Goal: Complete application form

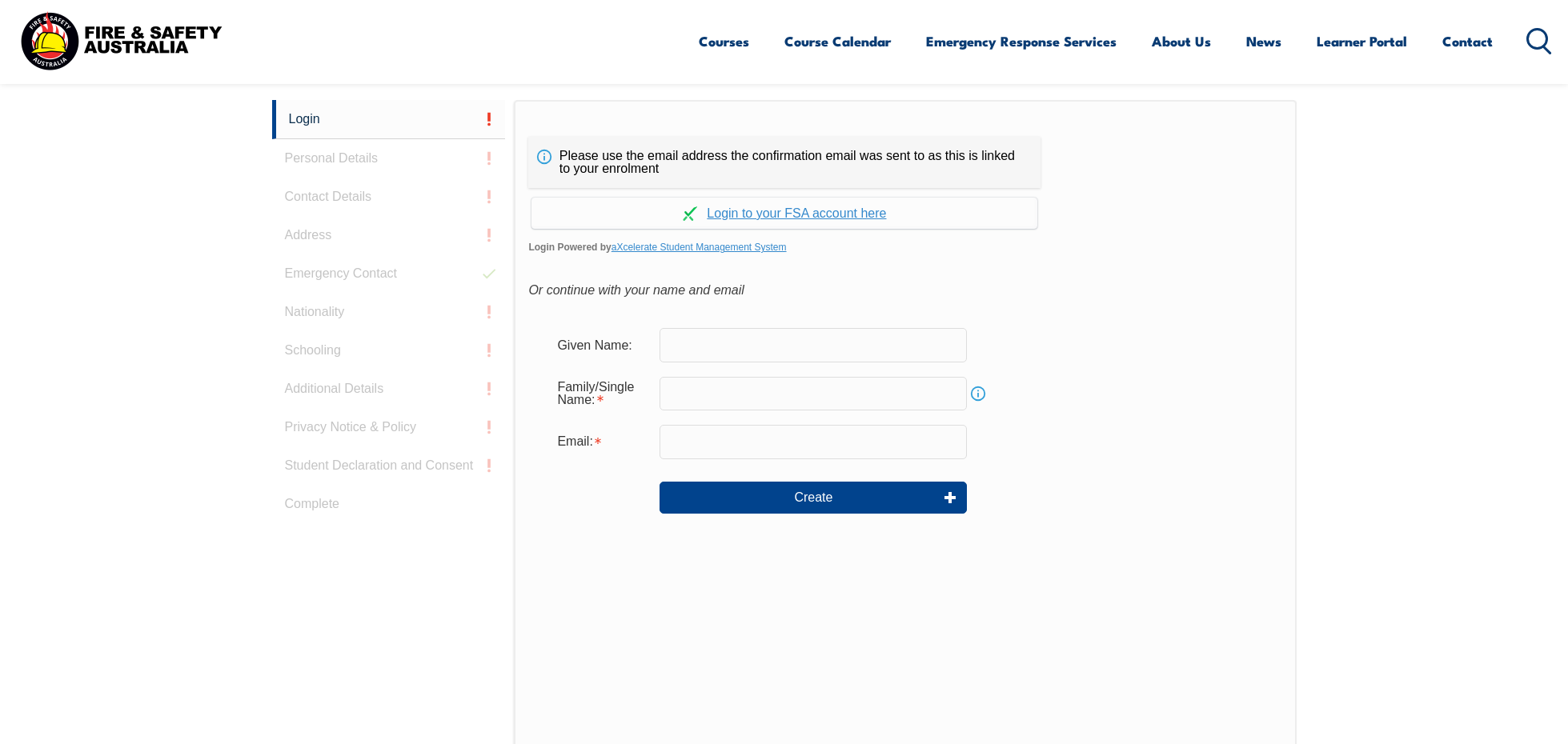
scroll to position [452, 0]
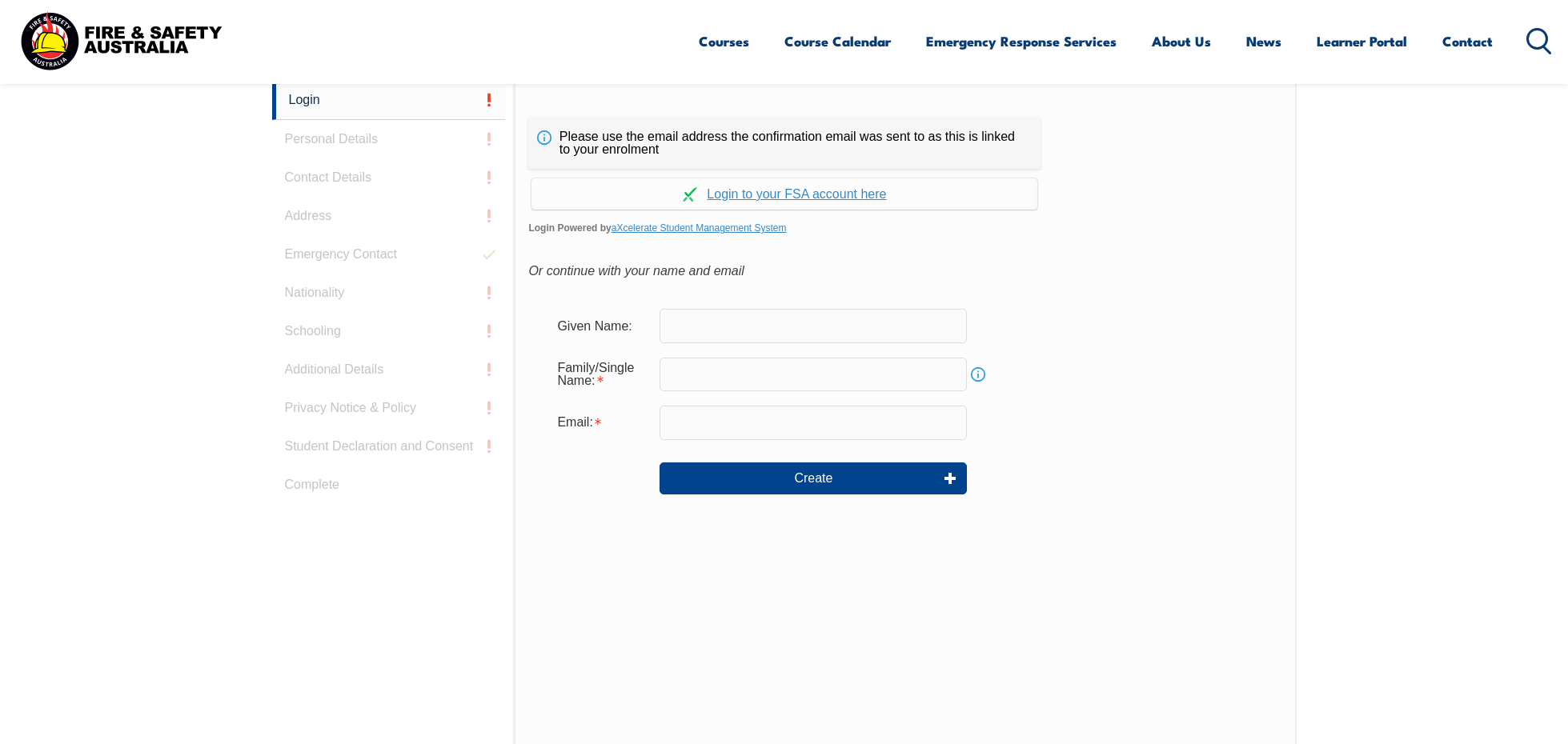
click at [893, 322] on input "text" at bounding box center [814, 325] width 308 height 34
type input "[PERSON_NAME]"
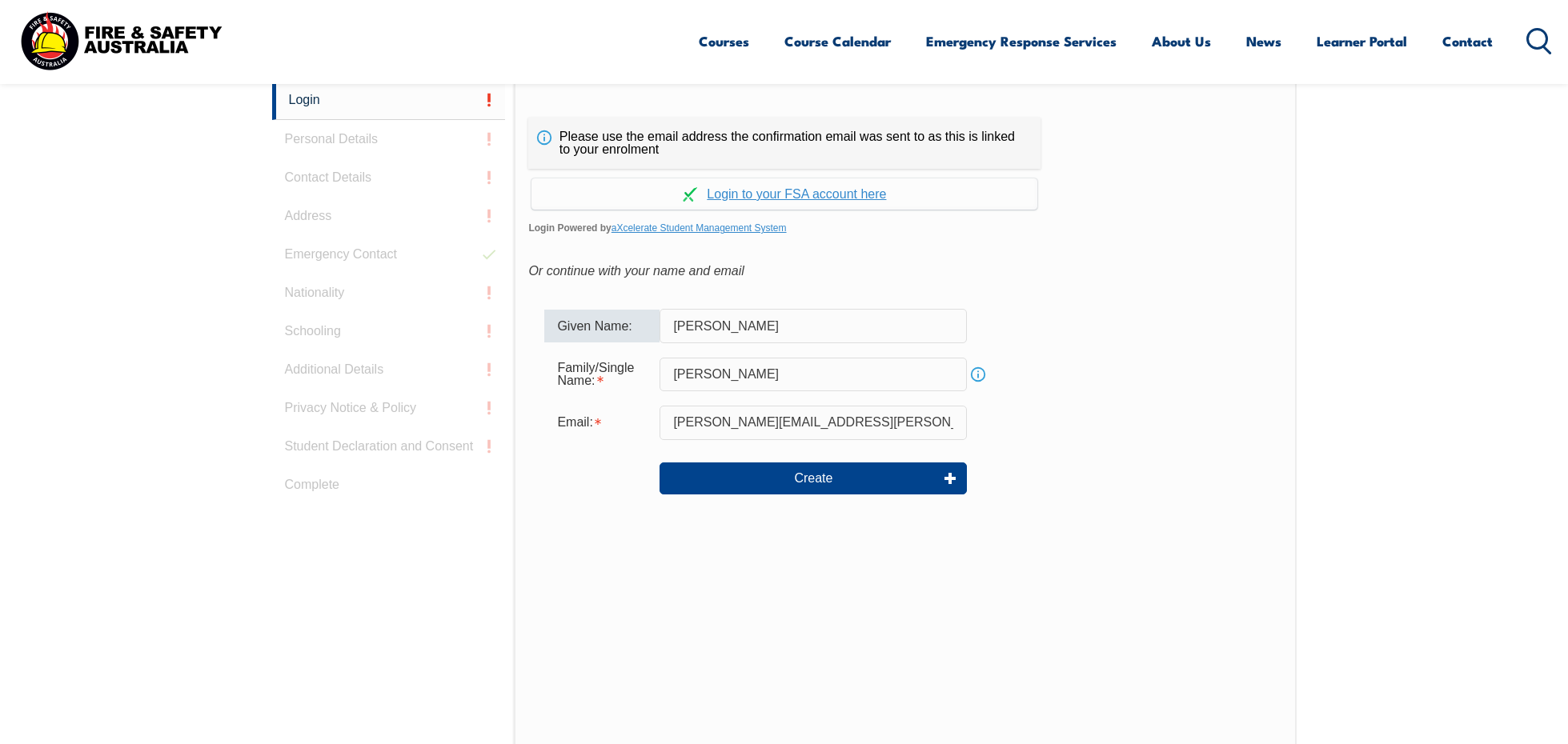
drag, startPoint x: 837, startPoint y: 430, endPoint x: 728, endPoint y: 436, distance: 109.2
click at [728, 436] on input "[PERSON_NAME][EMAIL_ADDRESS][PERSON_NAME][DOMAIN_NAME]" at bounding box center [814, 422] width 308 height 34
type input "[EMAIL_ADDRESS][DOMAIN_NAME]"
click at [1044, 500] on div "Create" at bounding box center [905, 478] width 721 height 58
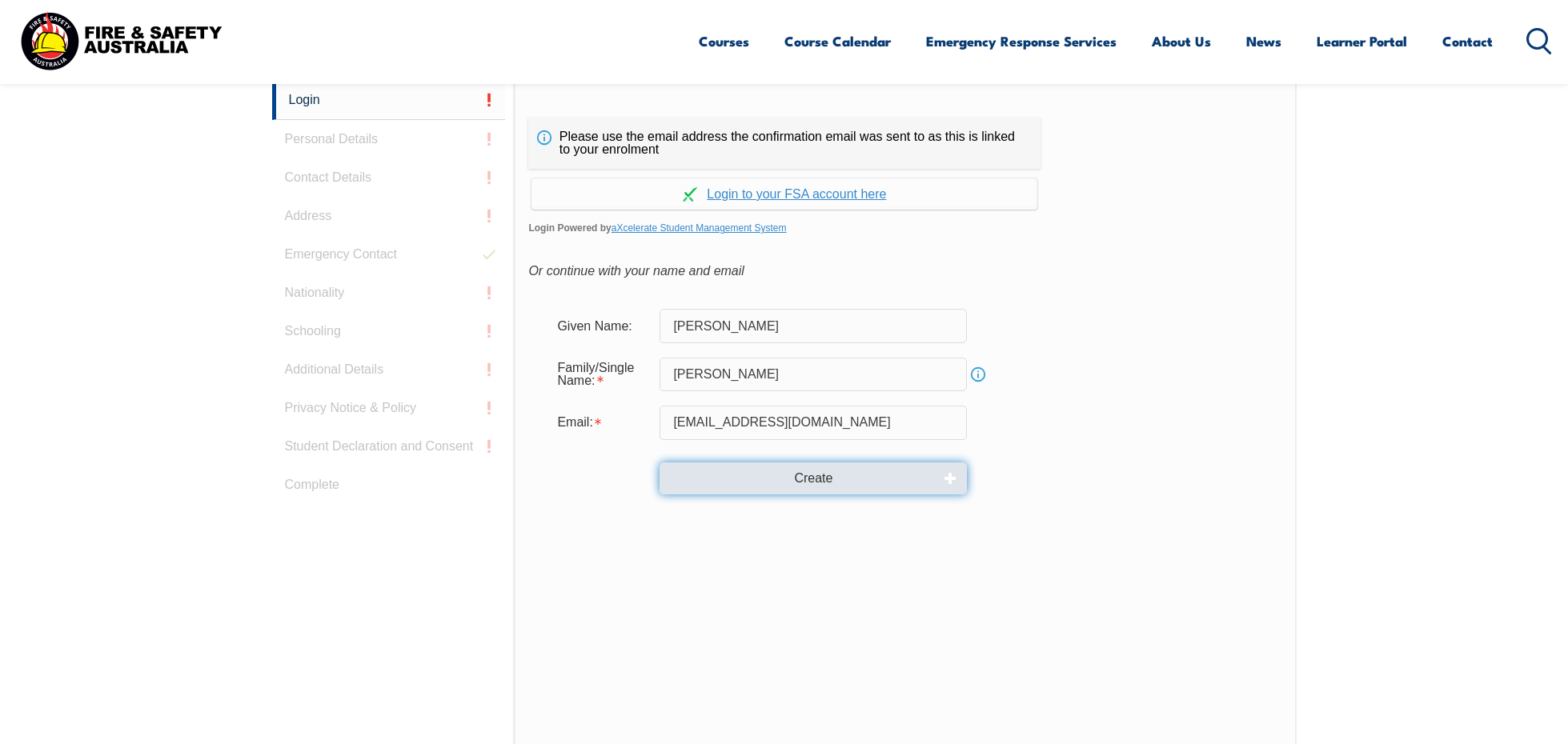
click at [845, 478] on button "Create" at bounding box center [814, 478] width 308 height 32
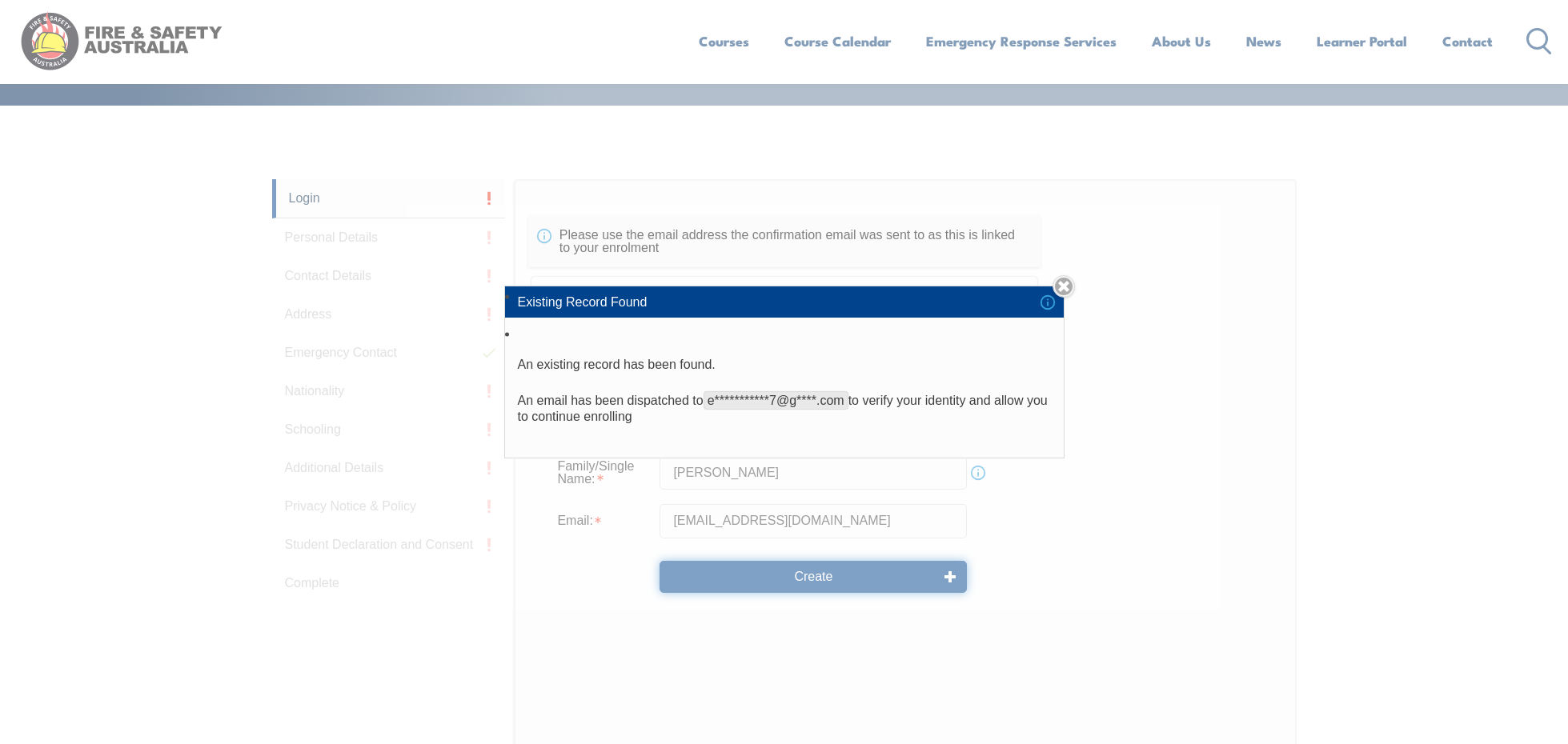
scroll to position [292, 0]
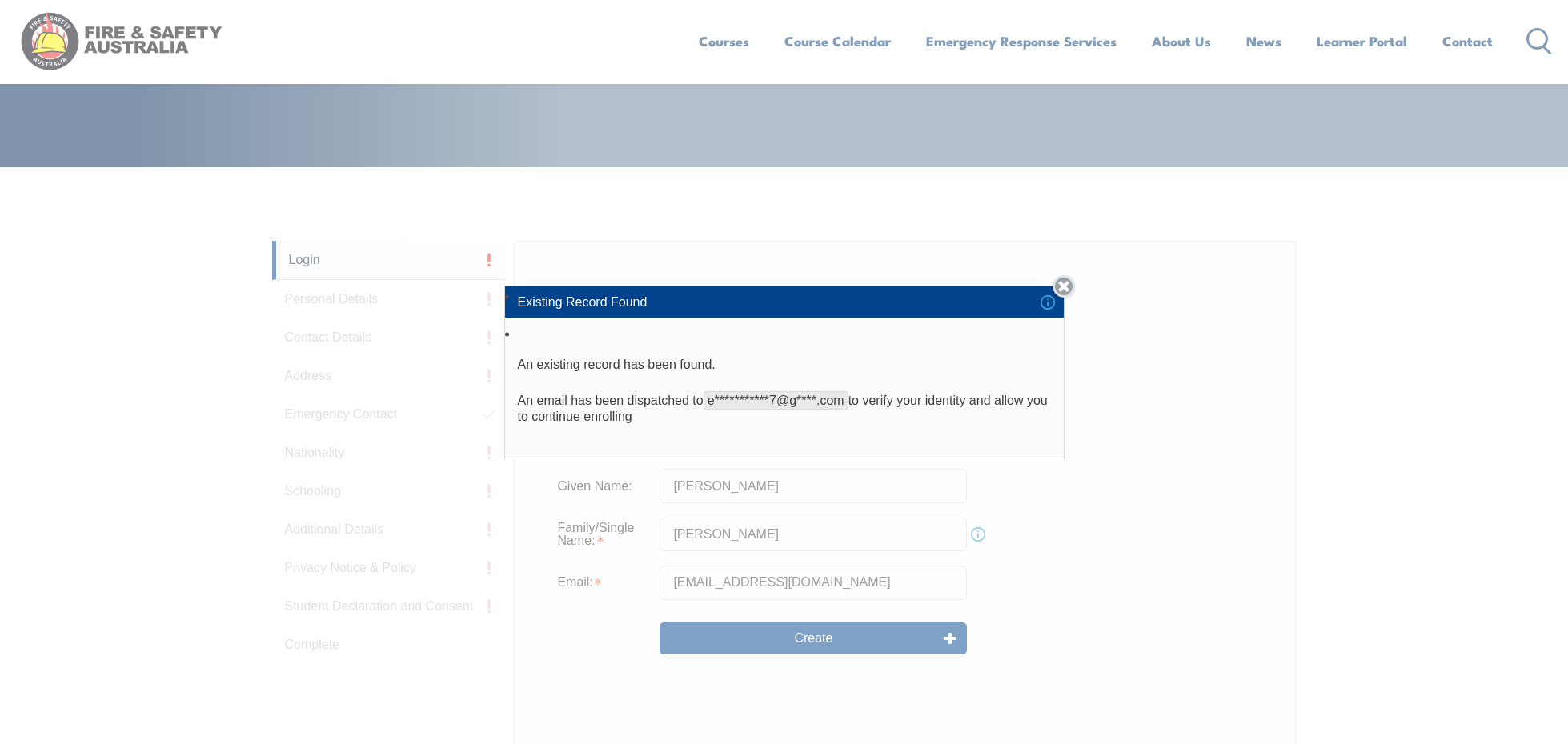
click at [1070, 295] on link "Close" at bounding box center [1064, 286] width 22 height 22
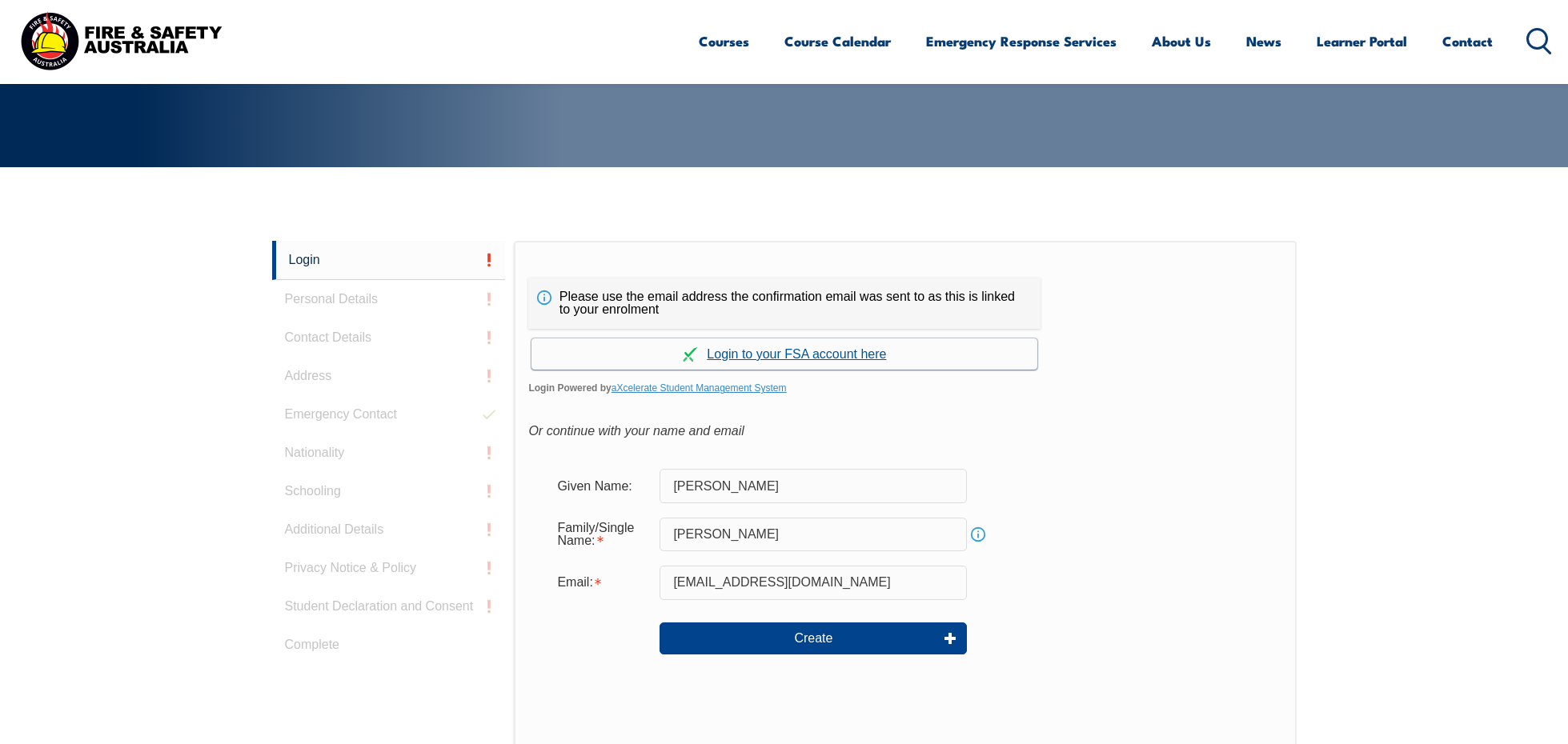
click at [799, 356] on link "Continue with aXcelerate" at bounding box center [784, 354] width 506 height 31
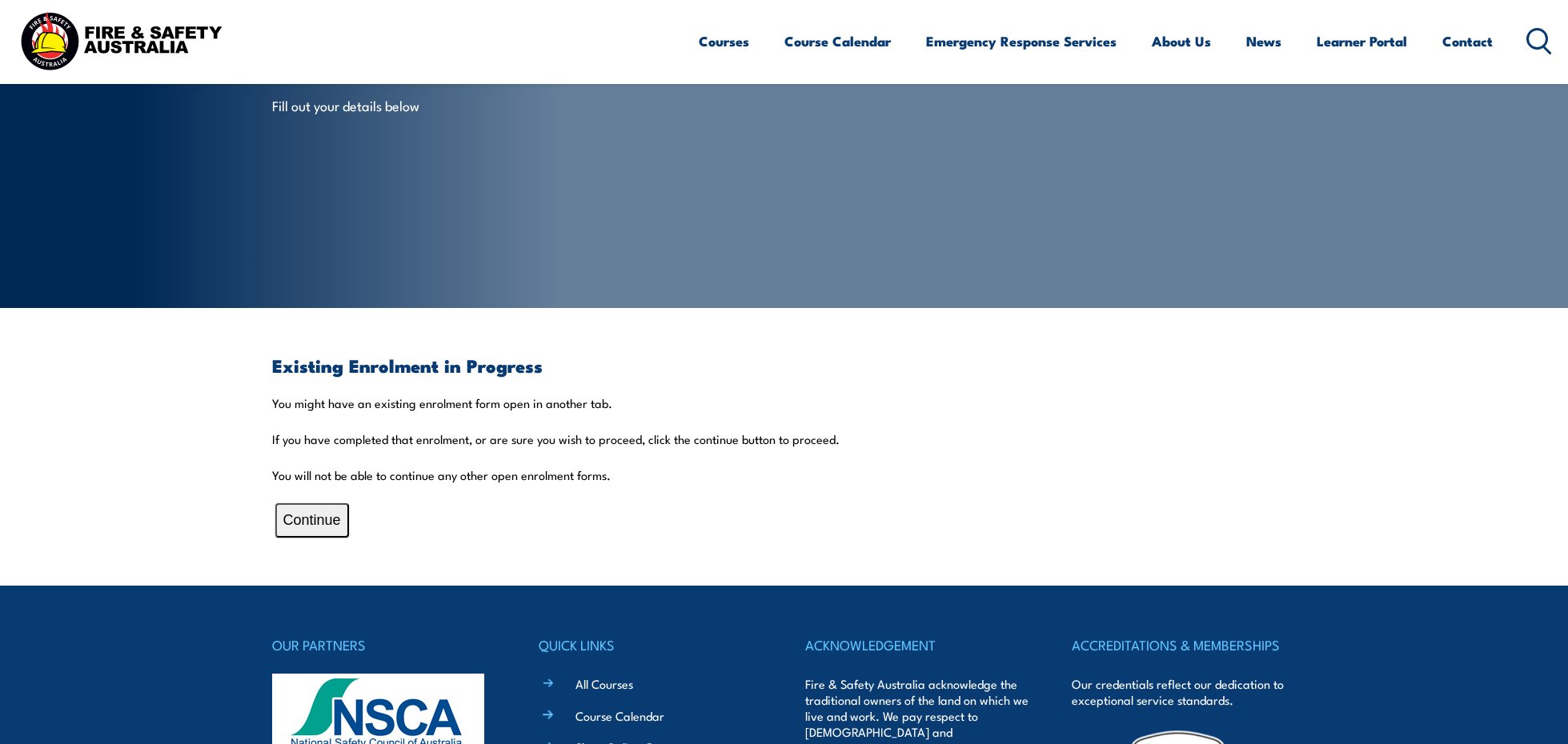
scroll to position [160, 0]
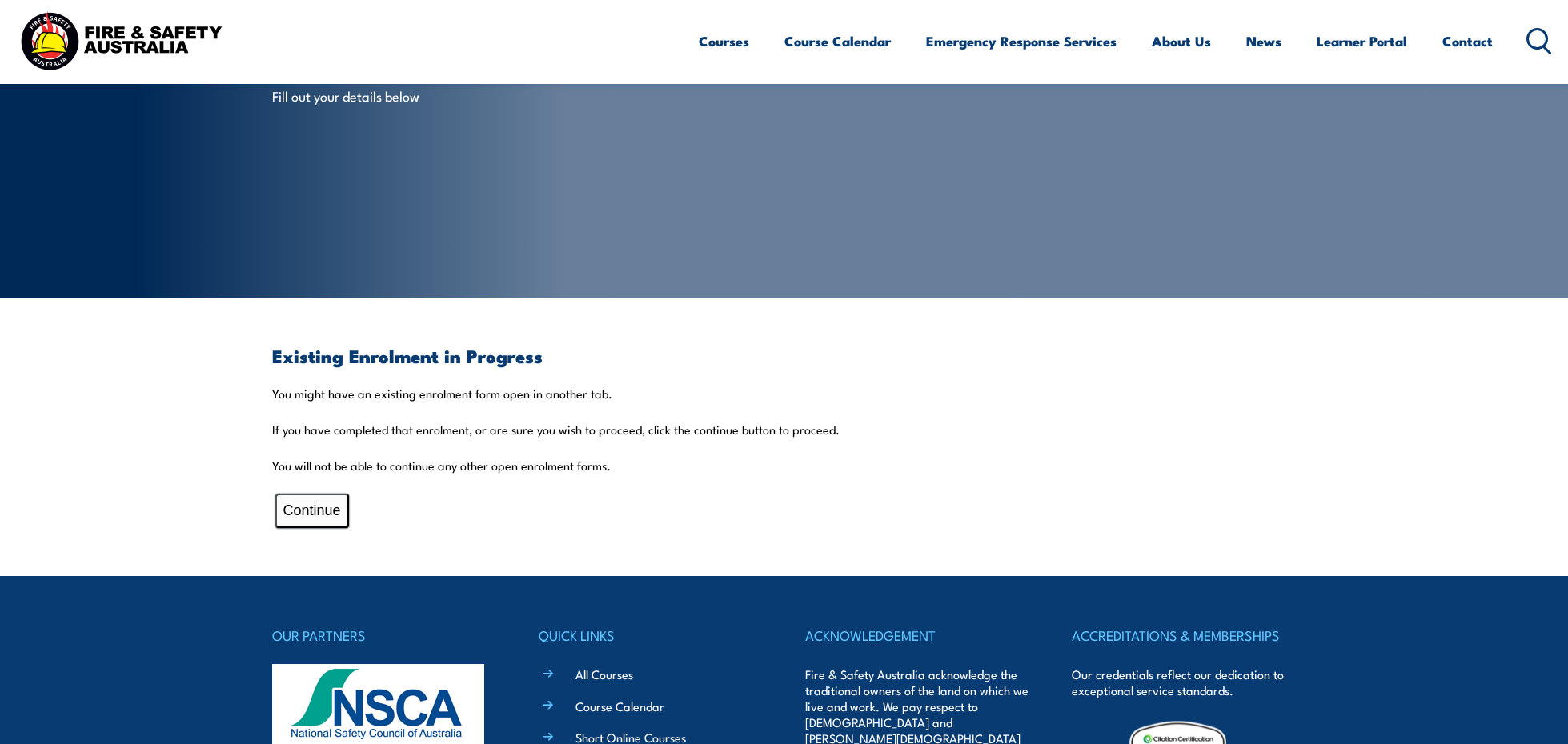
click at [318, 505] on button "Continue" at bounding box center [312, 510] width 74 height 35
